Goal: Transaction & Acquisition: Obtain resource

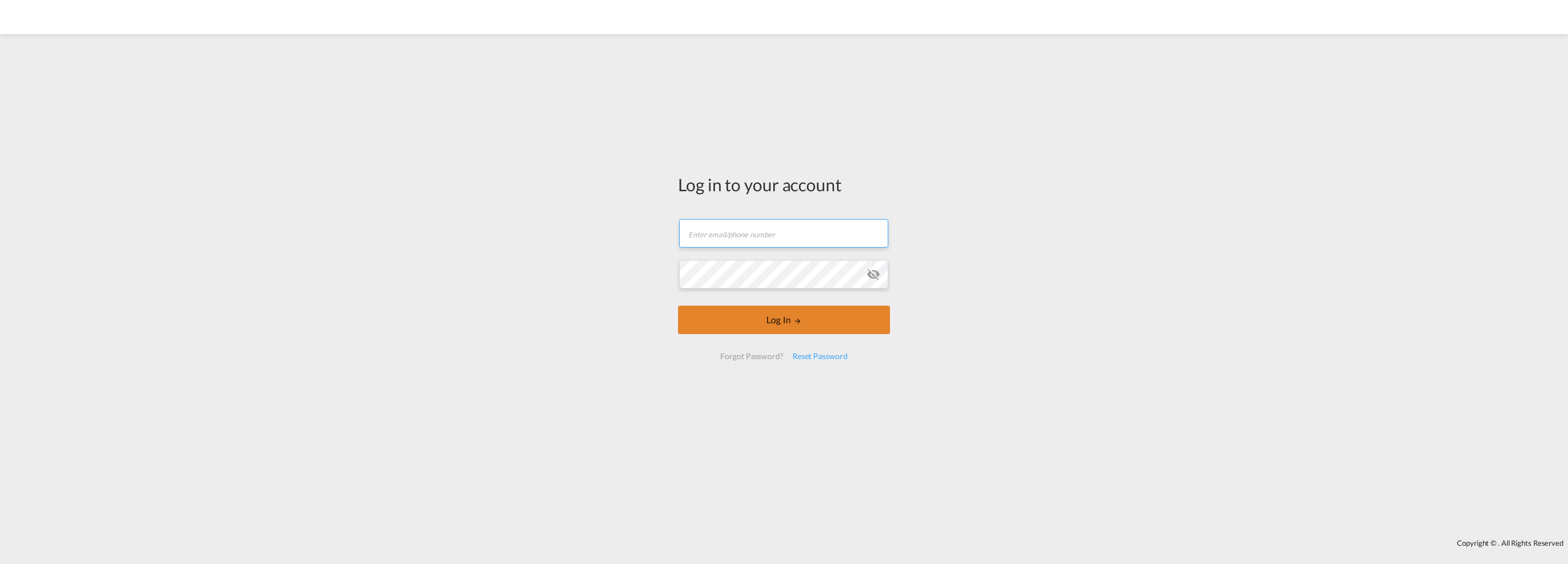
type input "[EMAIL_ADDRESS][DOMAIN_NAME]"
click at [774, 318] on button "Log In" at bounding box center [784, 319] width 212 height 28
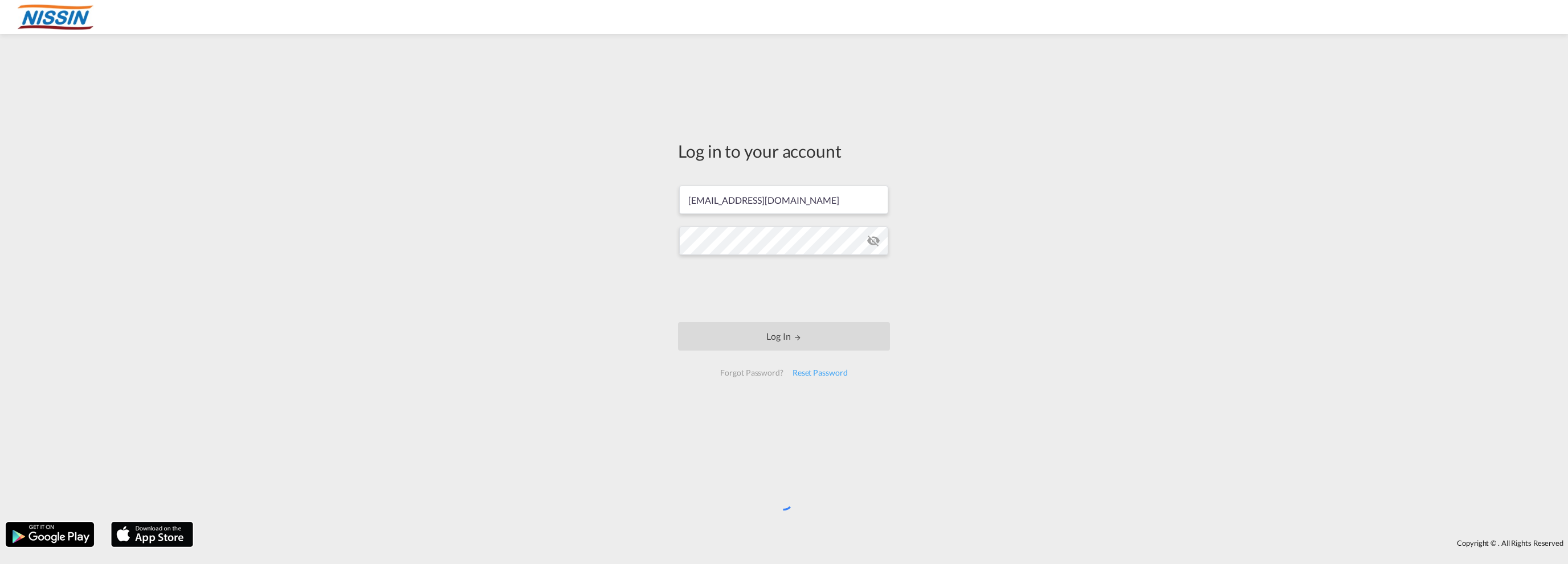
click at [585, 295] on div "Log in to your account kmani@nitusa.com Log In Forgot Password? Reset Password" at bounding box center [784, 278] width 1568 height 477
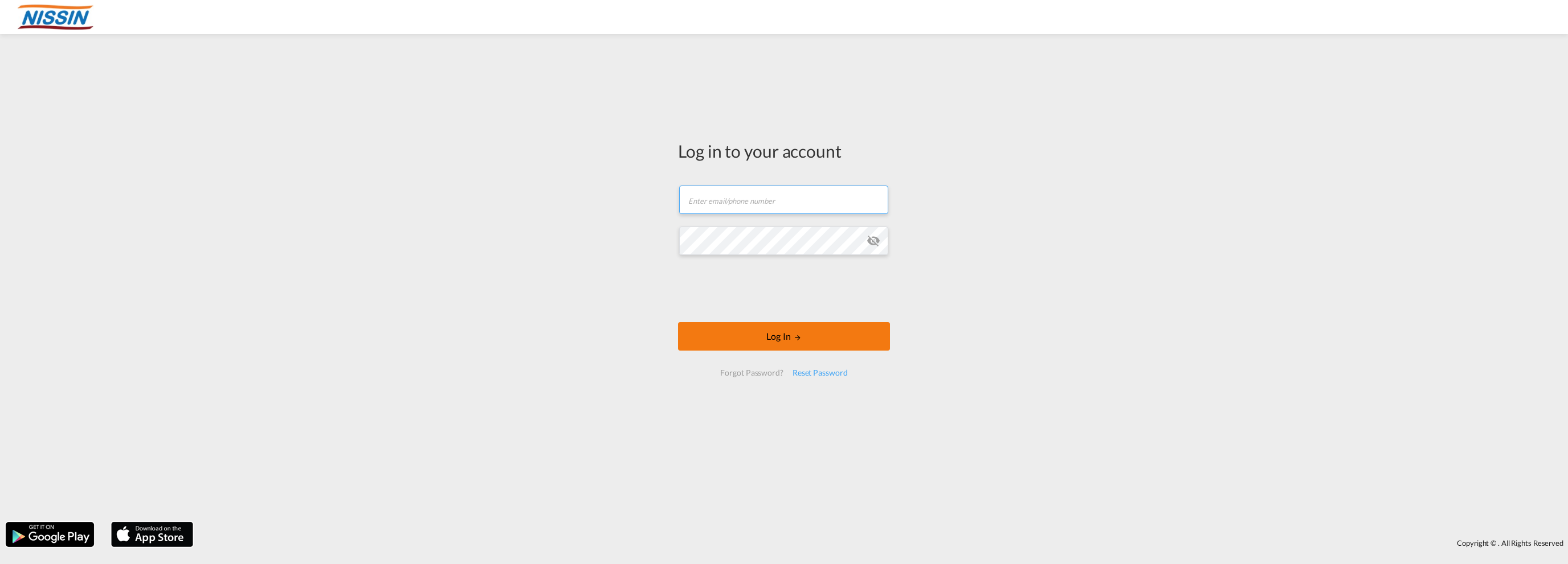
type input "[EMAIL_ADDRESS][DOMAIN_NAME]"
click at [780, 334] on button "Log In" at bounding box center [784, 336] width 212 height 28
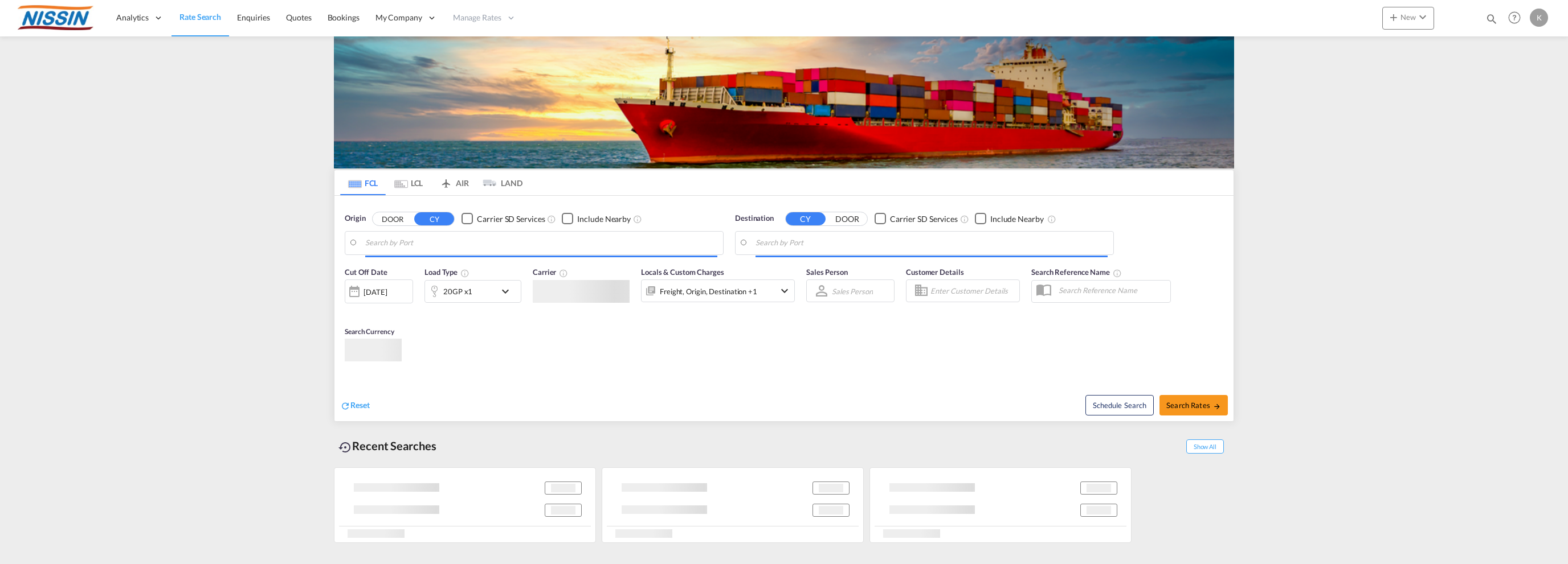
type input "[GEOGRAPHIC_DATA], [GEOGRAPHIC_DATA], USSEA"
type input "Sendai, [GEOGRAPHIC_DATA], [GEOGRAPHIC_DATA]"
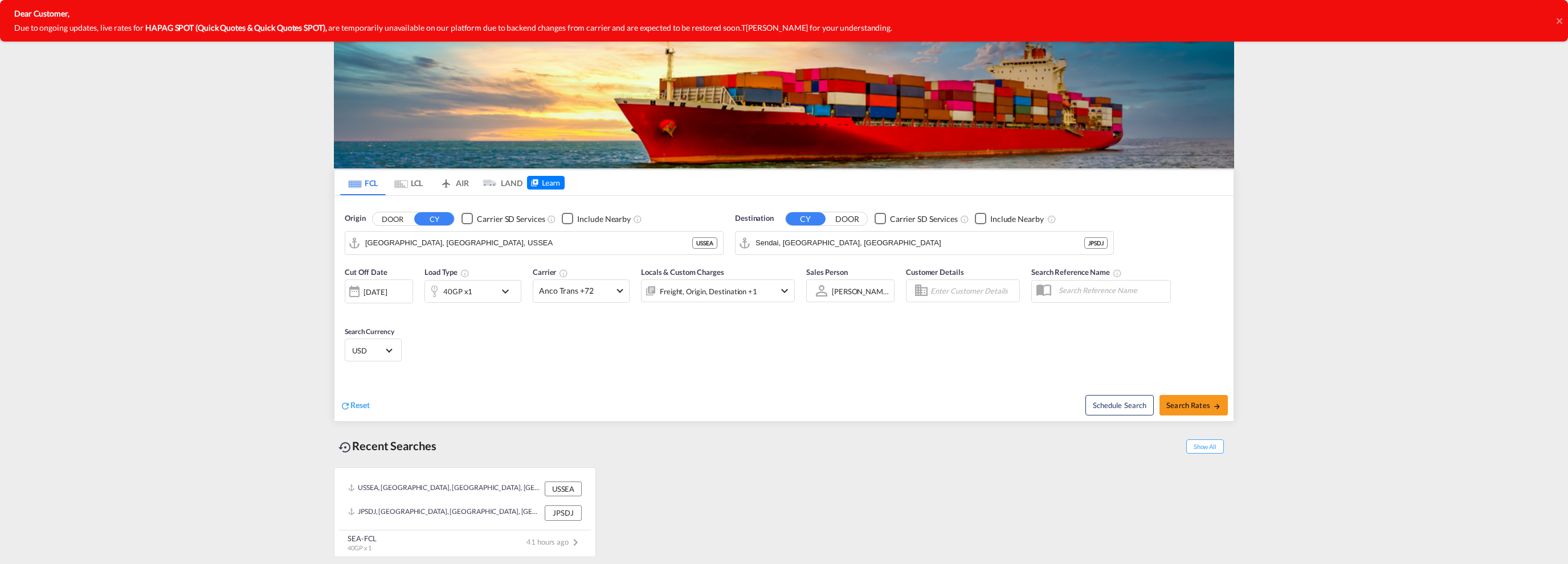
click at [1561, 20] on icon at bounding box center [1559, 20] width 6 height 6
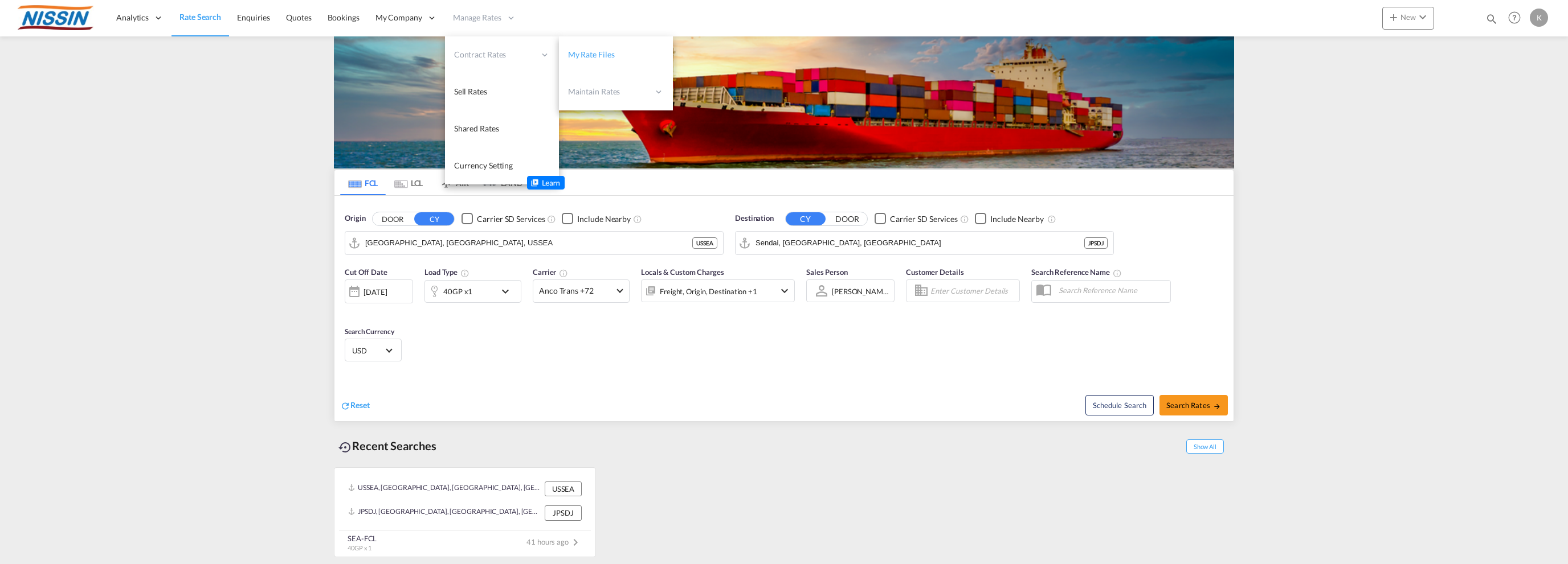
click at [585, 56] on span "My Rate Files" at bounding box center [591, 54] width 47 height 9
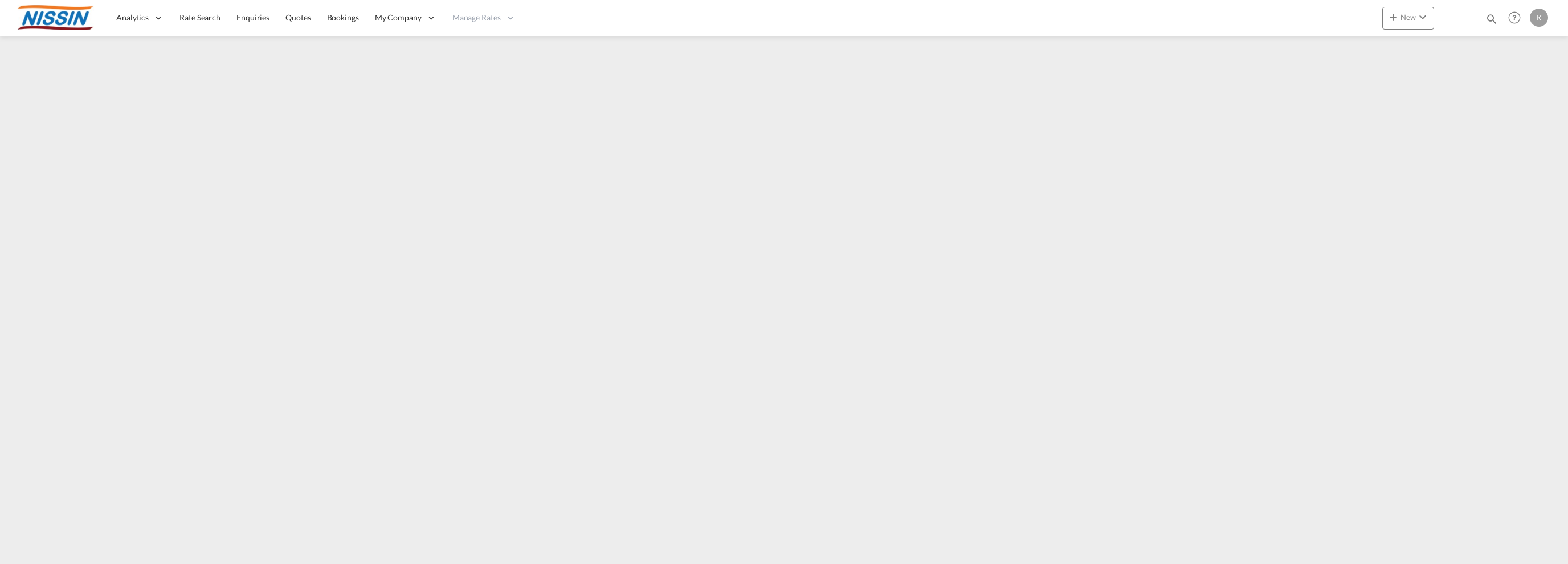
click at [200, 20] on span "Rate Search" at bounding box center [200, 17] width 41 height 9
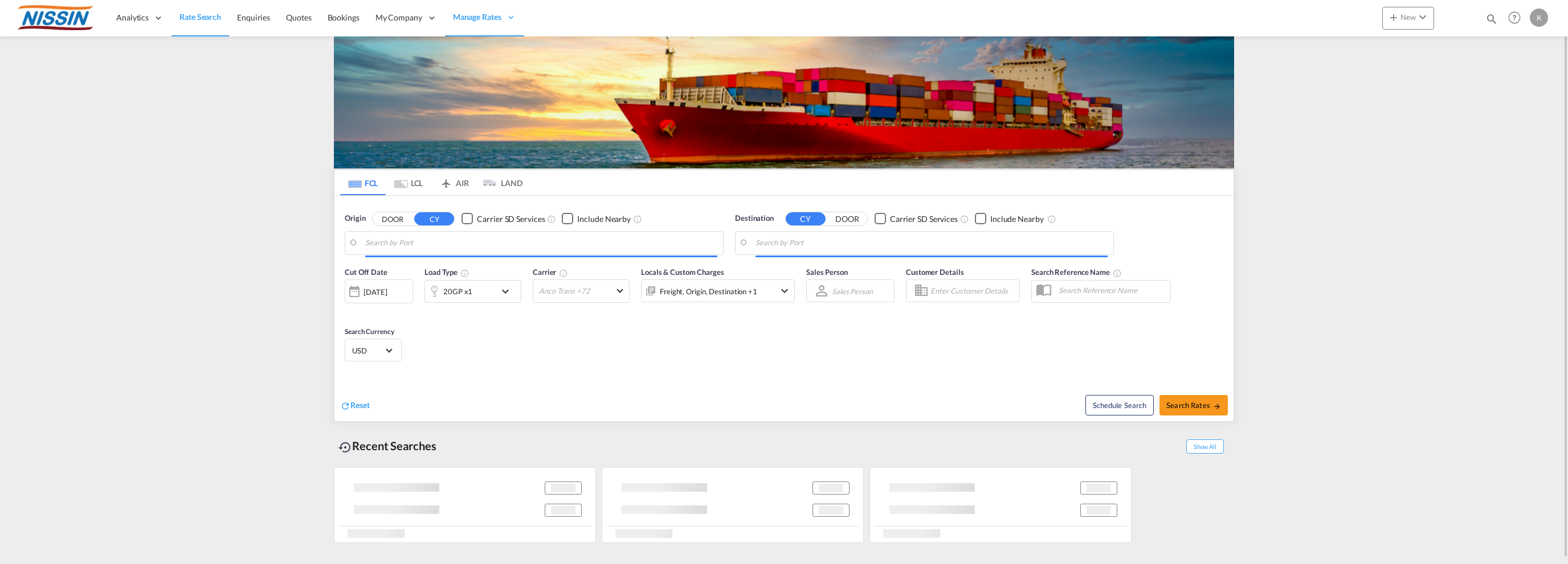
type input "[GEOGRAPHIC_DATA], [GEOGRAPHIC_DATA], USSEA"
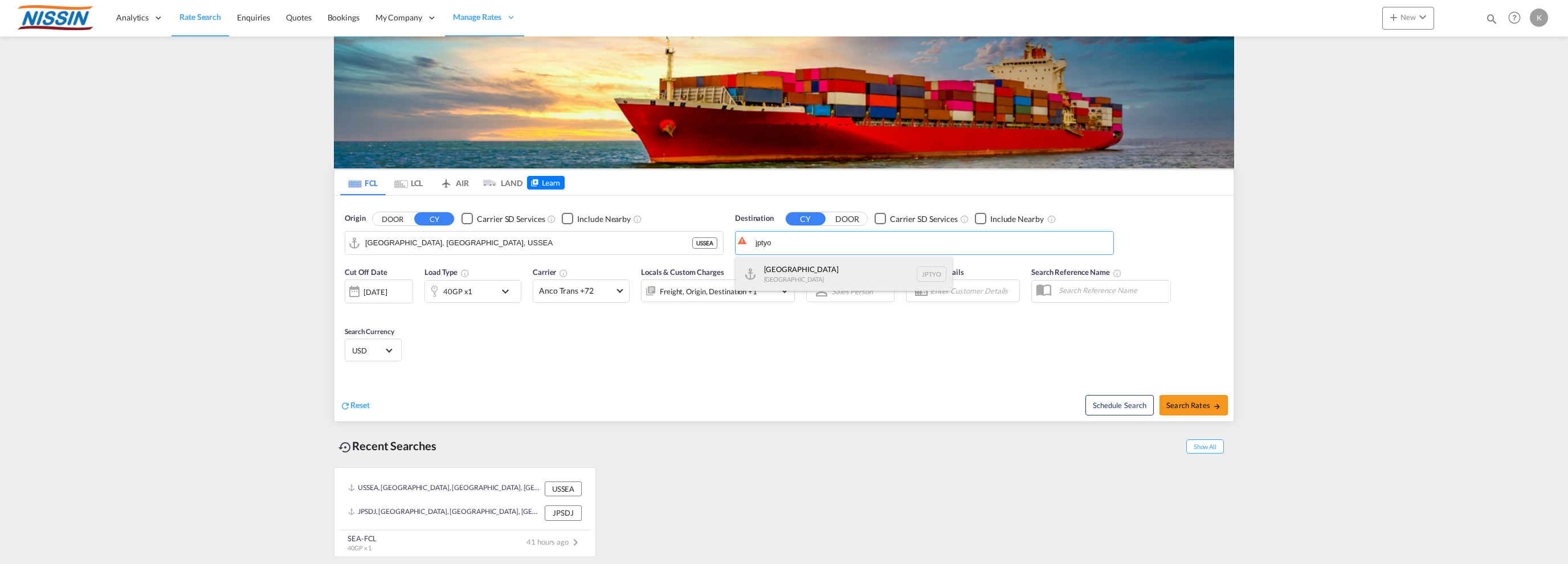
click at [771, 269] on div "Tokyo [GEOGRAPHIC_DATA] JPTYO" at bounding box center [843, 274] width 216 height 34
type input "[GEOGRAPHIC_DATA], JPTYO"
click at [382, 297] on div "[DATE]" at bounding box center [375, 292] width 23 height 10
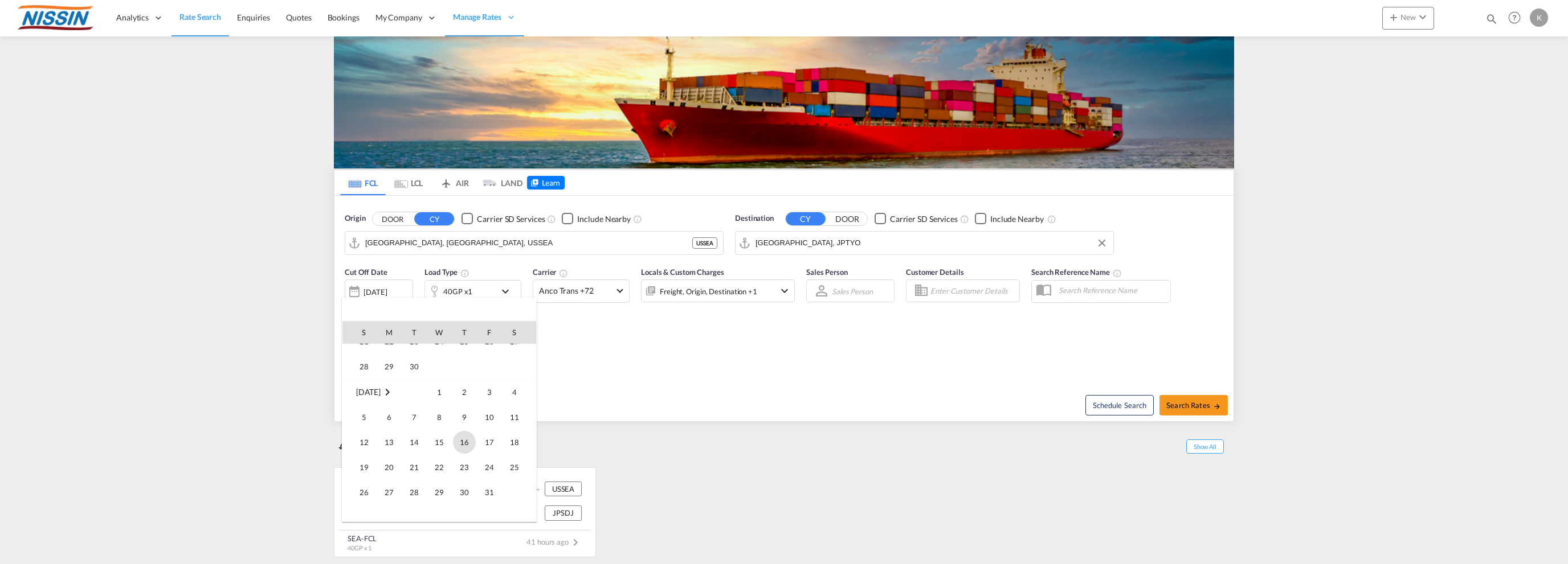
scroll to position [57, 0]
click at [488, 474] on span "10" at bounding box center [489, 475] width 23 height 23
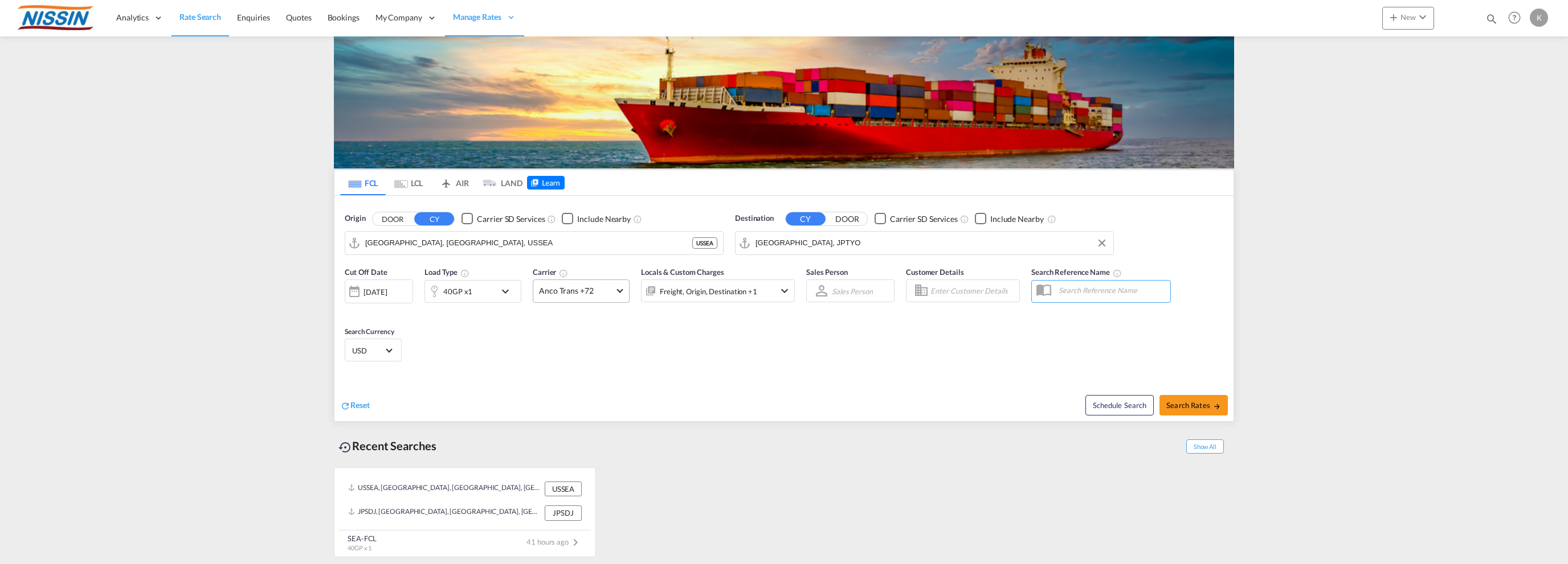
click at [611, 288] on span "Anco Trans +72" at bounding box center [576, 291] width 74 height 12
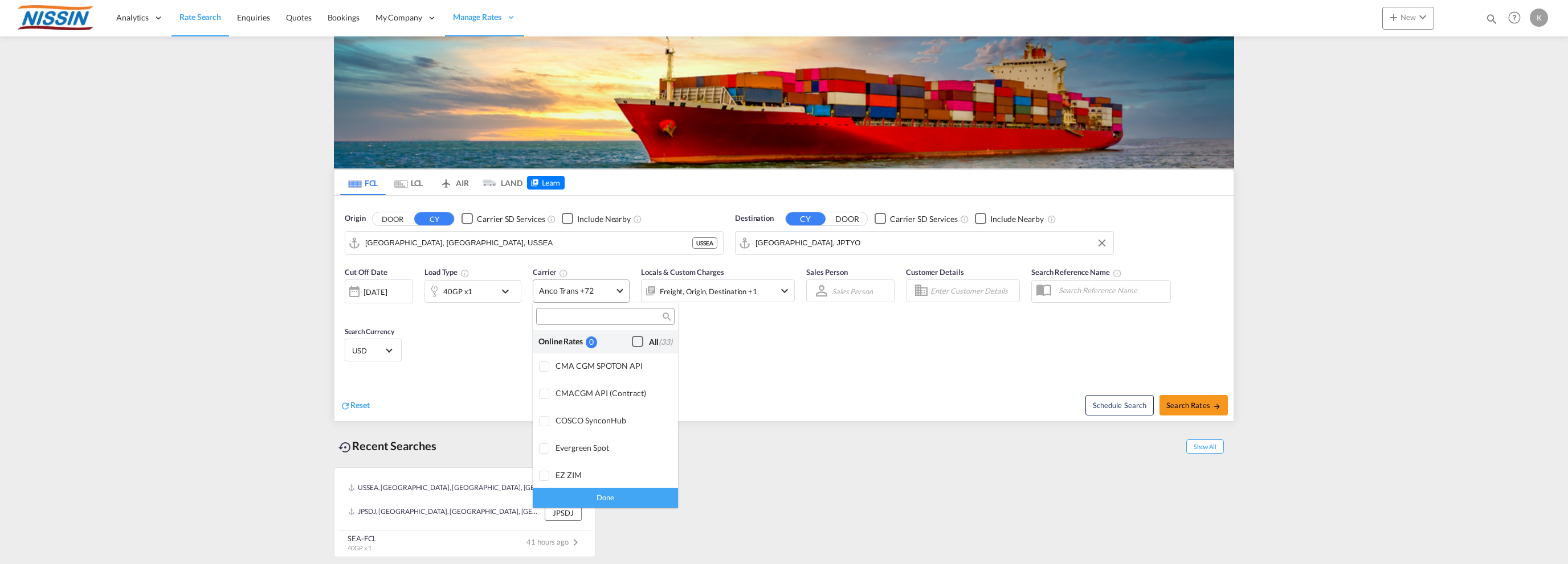
scroll to position [886, 0]
click at [632, 381] on div "Checkbox No Ink" at bounding box center [638, 381] width 12 height 12
click at [603, 322] on input "search" at bounding box center [601, 317] width 122 height 10
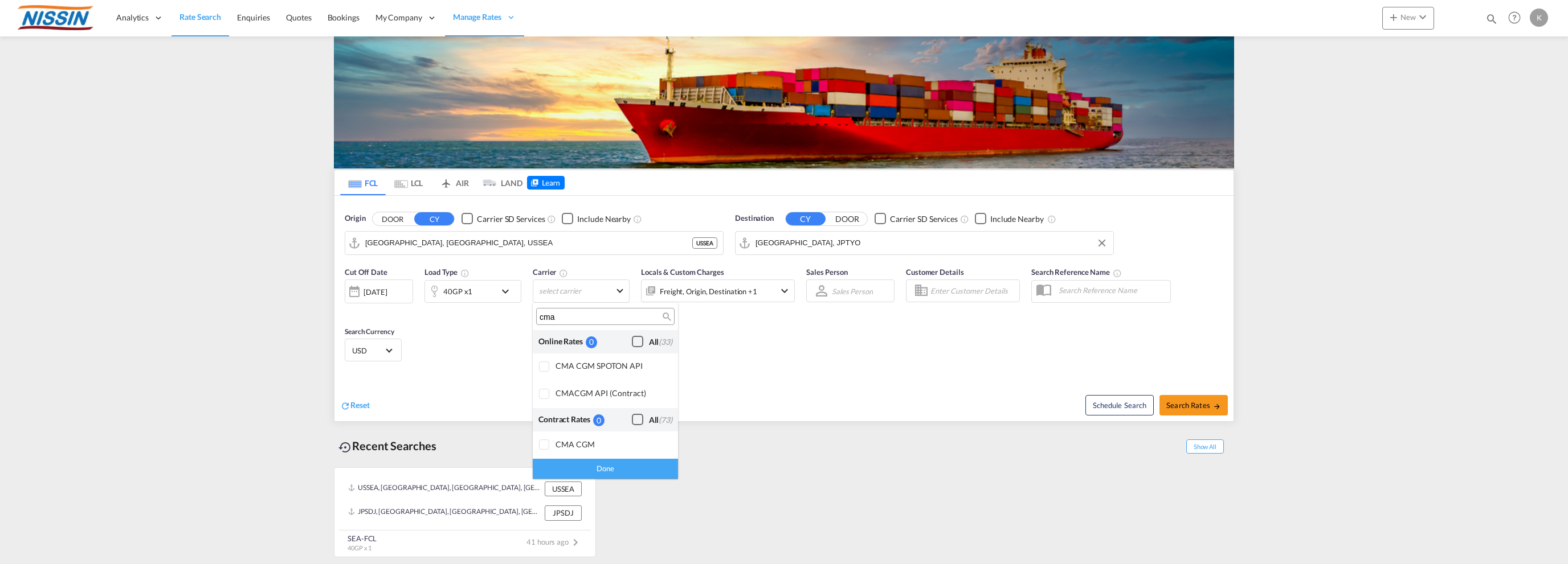
scroll to position [0, 0]
type input "cma"
click at [543, 443] on div at bounding box center [545, 445] width 12 height 12
click at [626, 473] on div "Done" at bounding box center [606, 469] width 146 height 20
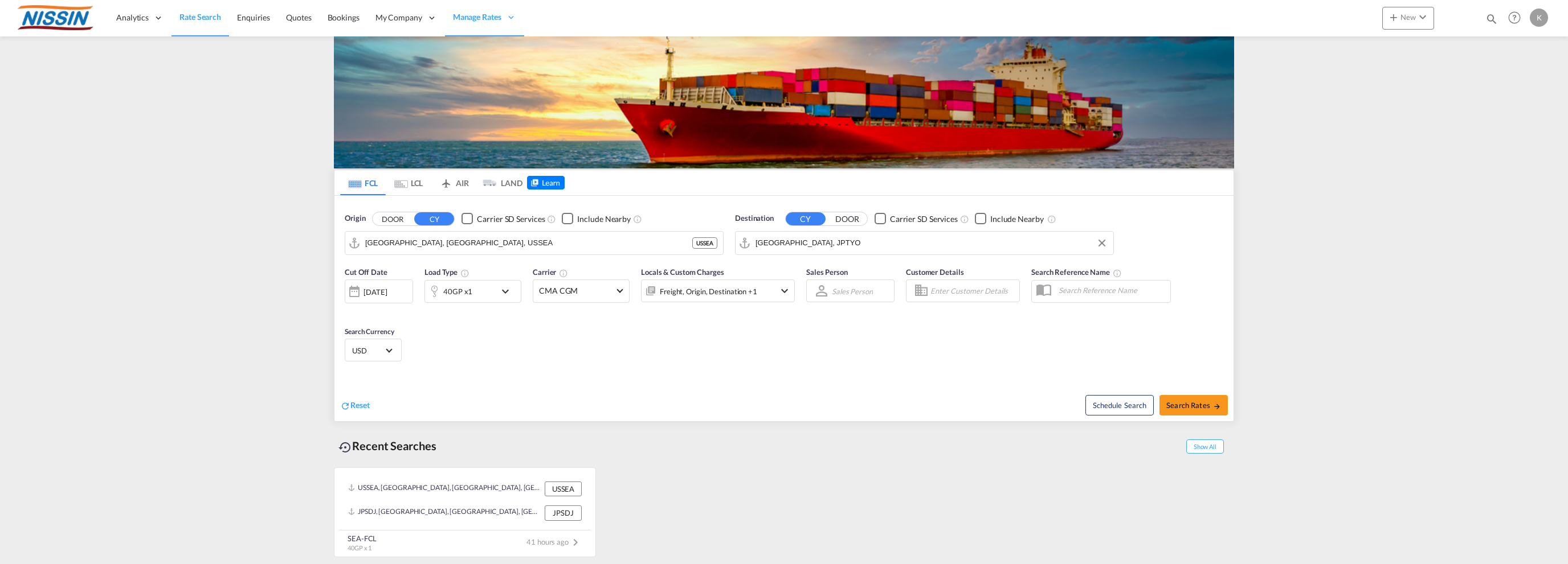
click at [842, 290] on md-select "Sales Person Select Sales Person No results found" at bounding box center [852, 291] width 43 height 16
click at [941, 292] on md-backdrop at bounding box center [784, 282] width 1568 height 564
click at [961, 290] on input "Enter Customer Details" at bounding box center [973, 290] width 85 height 17
click at [964, 350] on div "Tes t Tes t tes t@ tes [DOMAIN_NAME] Tes t Company" at bounding box center [1033, 349] width 216 height 30
type input "Test Company, Test Test, [EMAIL_ADDRESS][DOMAIN_NAME]"
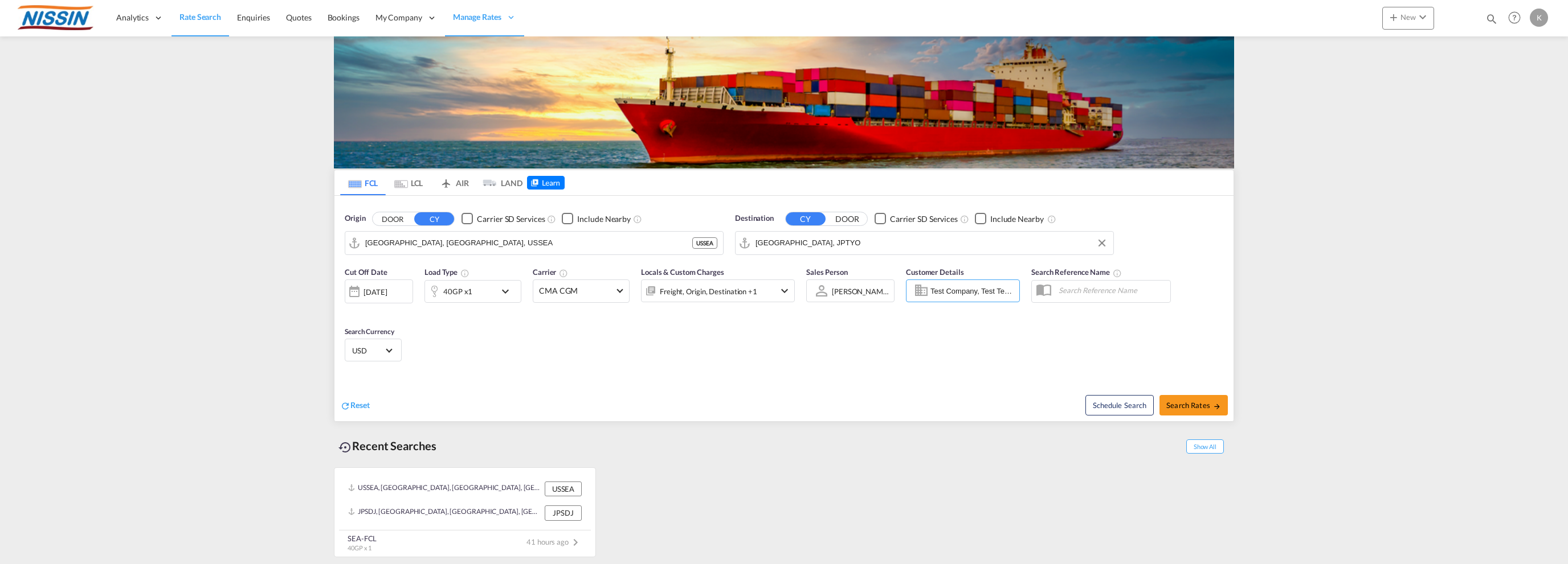
click at [1087, 293] on input "text" at bounding box center [1111, 290] width 117 height 17
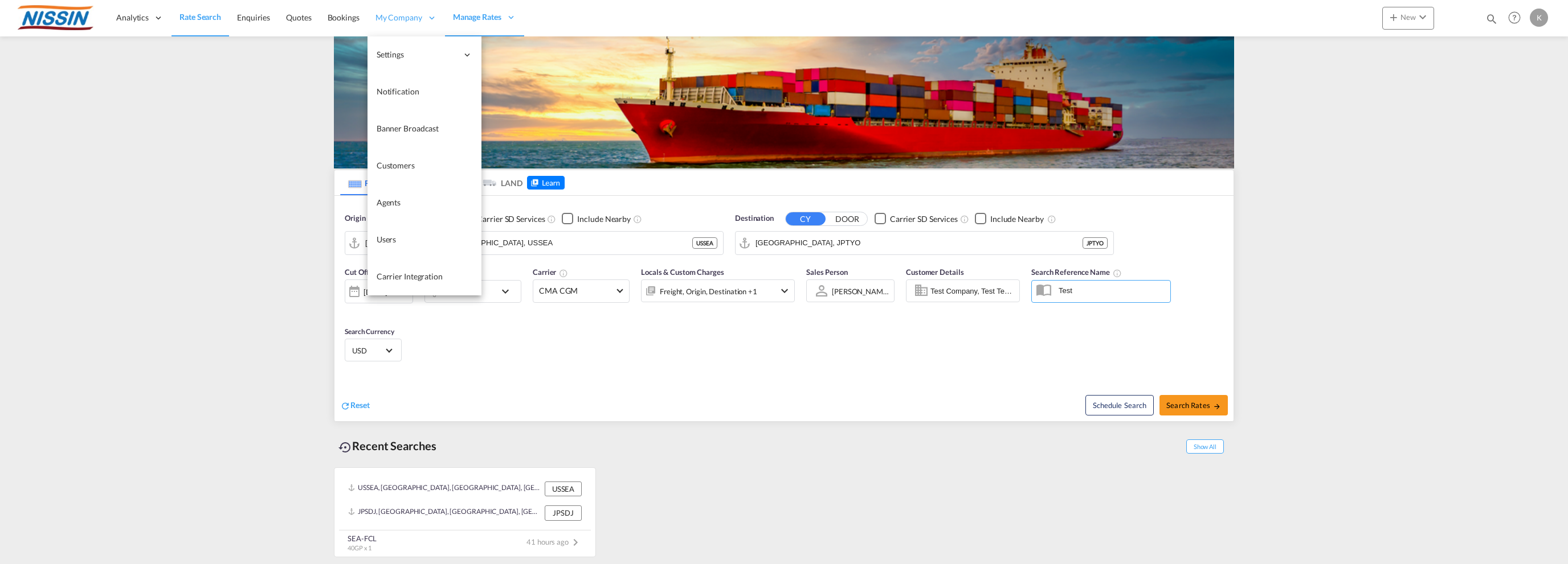
type input "Test"
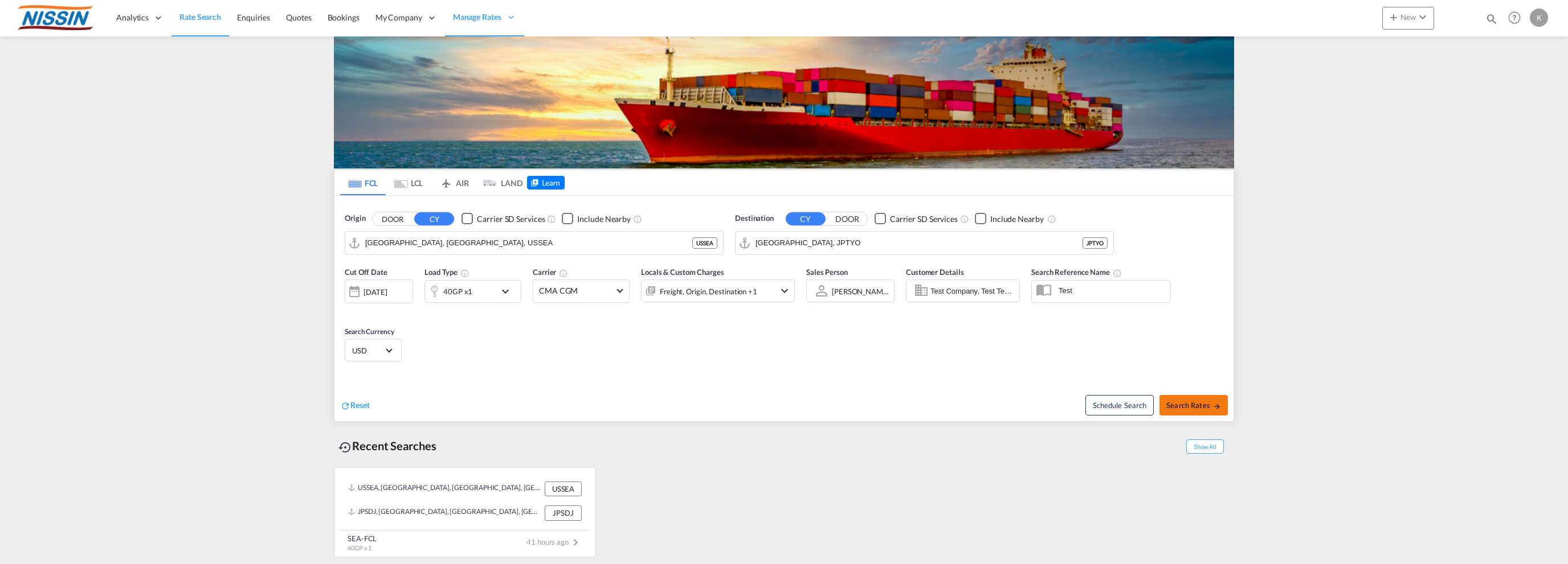
click at [1189, 402] on span "Search Rates" at bounding box center [1194, 405] width 55 height 9
